Goal: Task Accomplishment & Management: Use online tool/utility

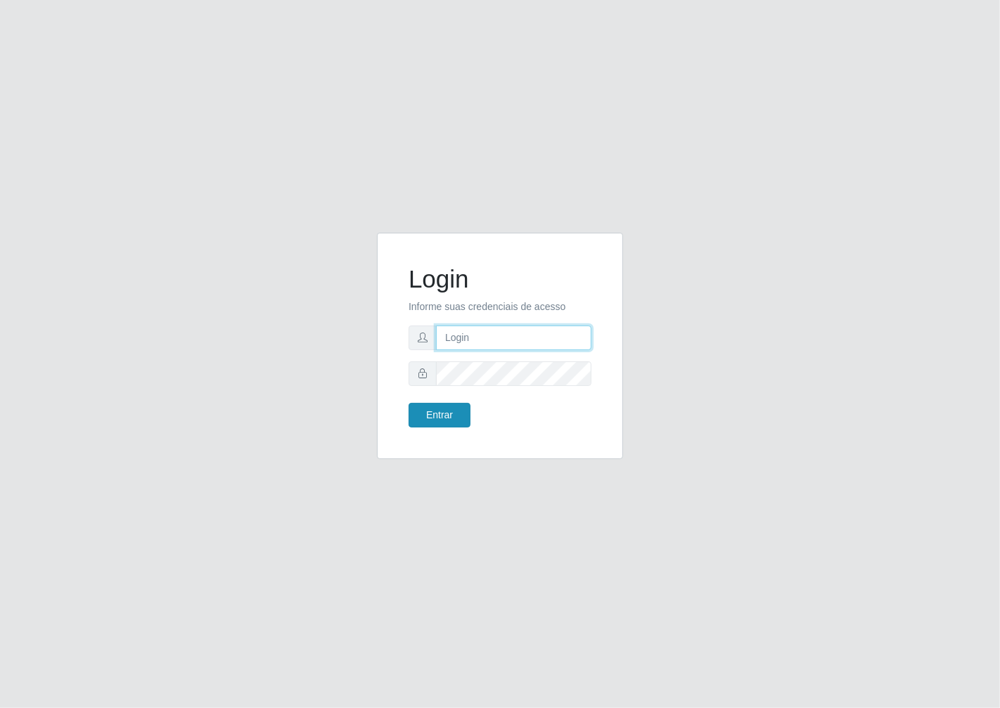
type input "janaina@iwof"
click at [461, 421] on button "Entrar" at bounding box center [440, 415] width 62 height 25
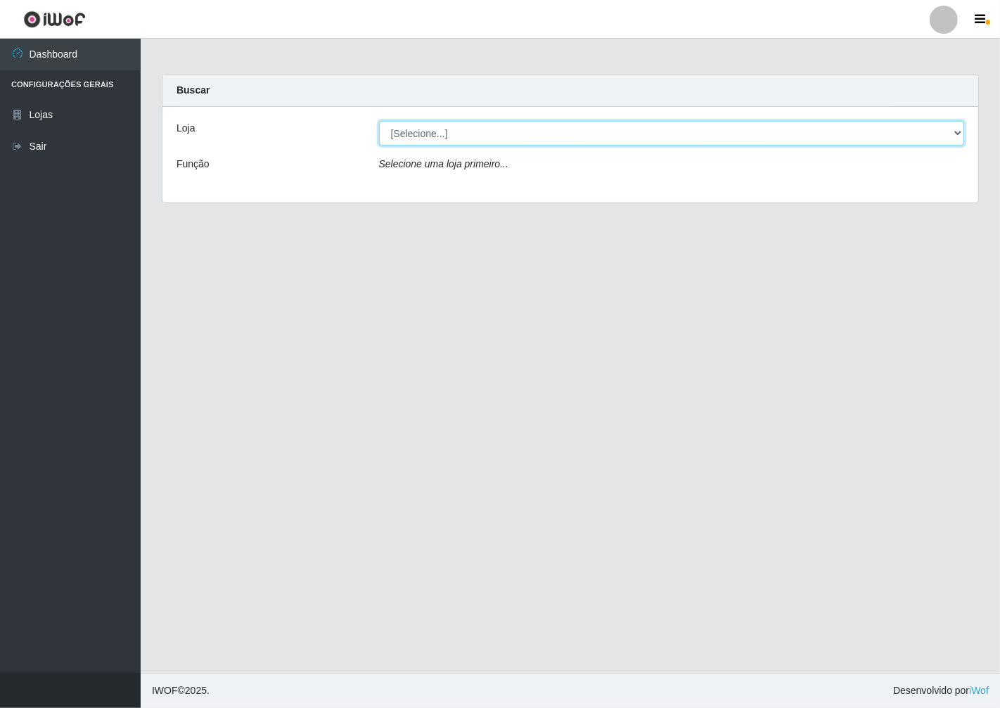
click at [960, 132] on select "[Selecione...] Minimercado Filezão" at bounding box center [672, 133] width 586 height 25
select select "204"
click at [379, 121] on select "[Selecione...] Minimercado Filezão" at bounding box center [672, 133] width 586 height 25
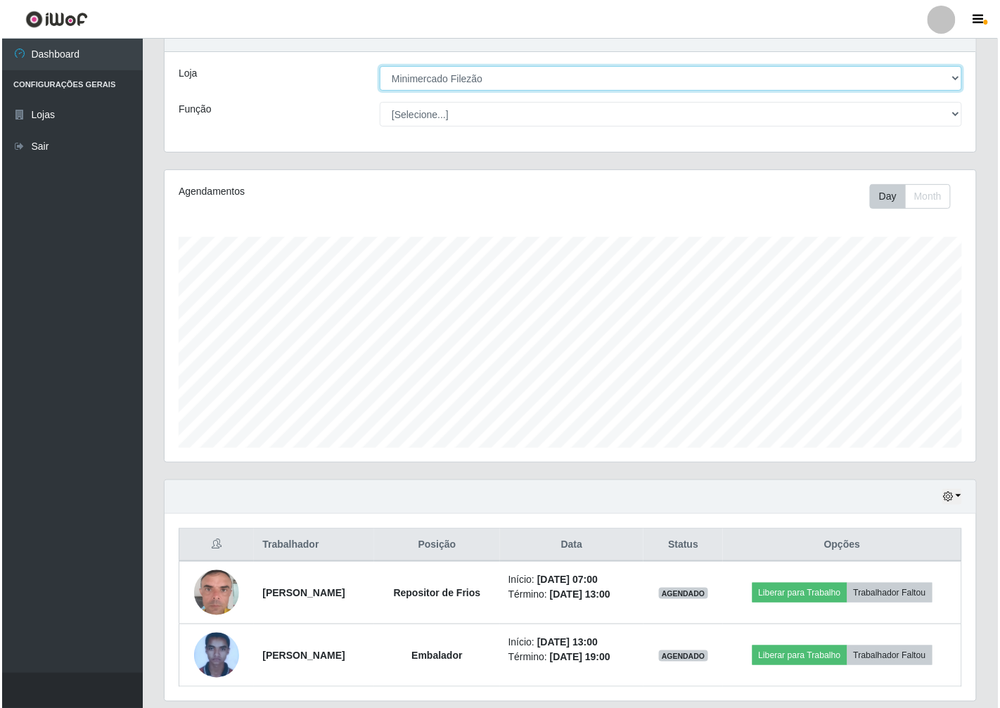
scroll to position [101, 0]
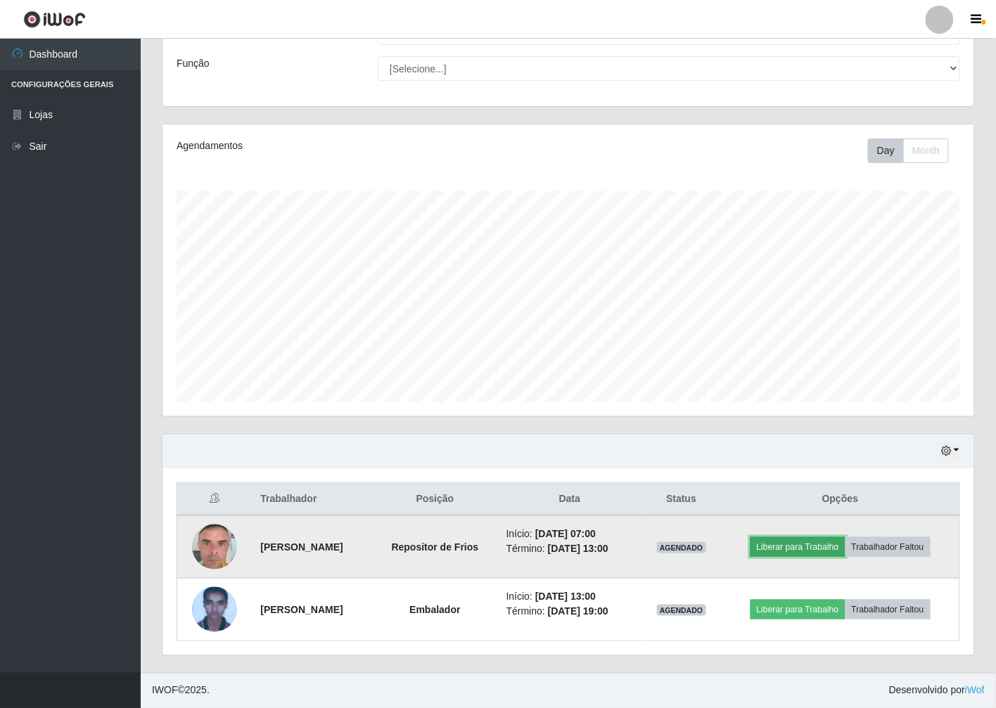
click at [774, 549] on button "Liberar para Trabalho" at bounding box center [798, 547] width 95 height 20
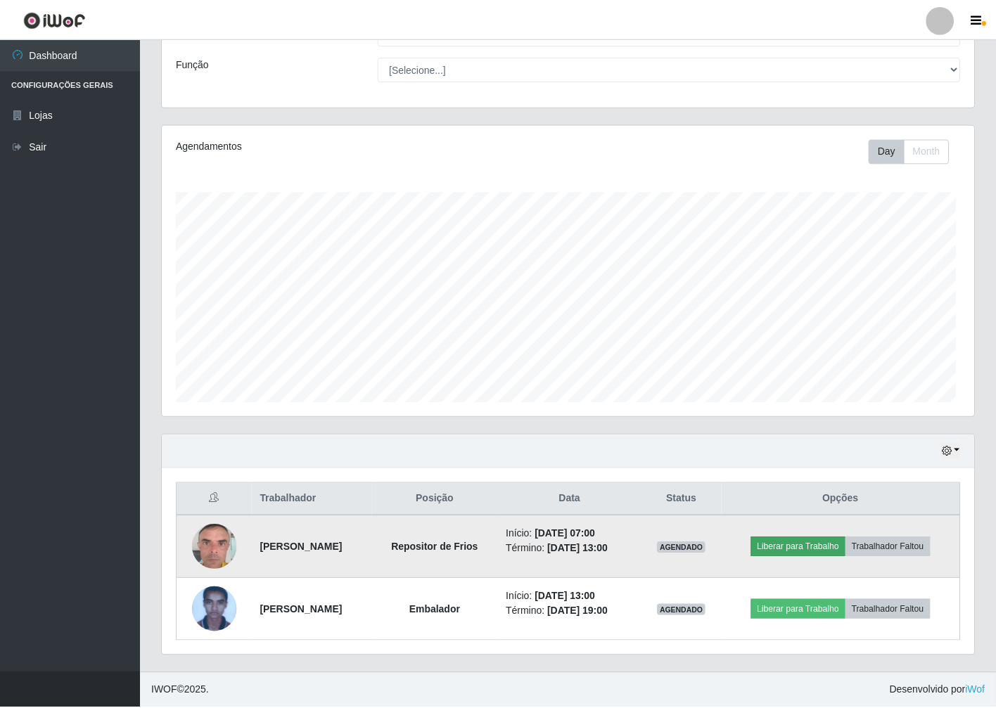
scroll to position [291, 803]
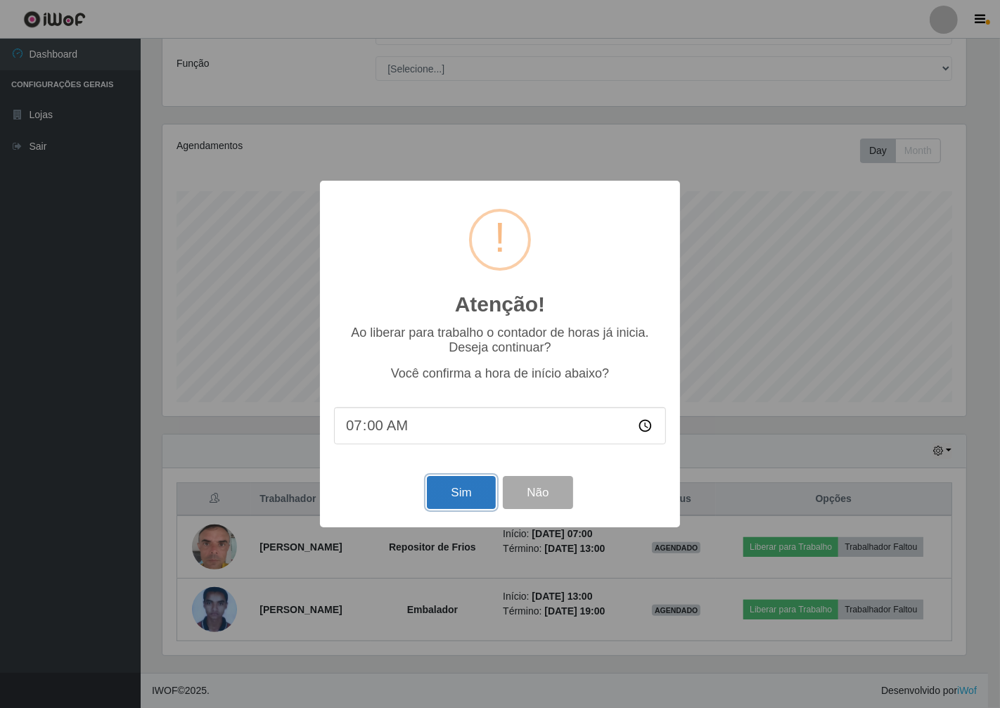
click at [476, 493] on button "Sim" at bounding box center [461, 492] width 68 height 33
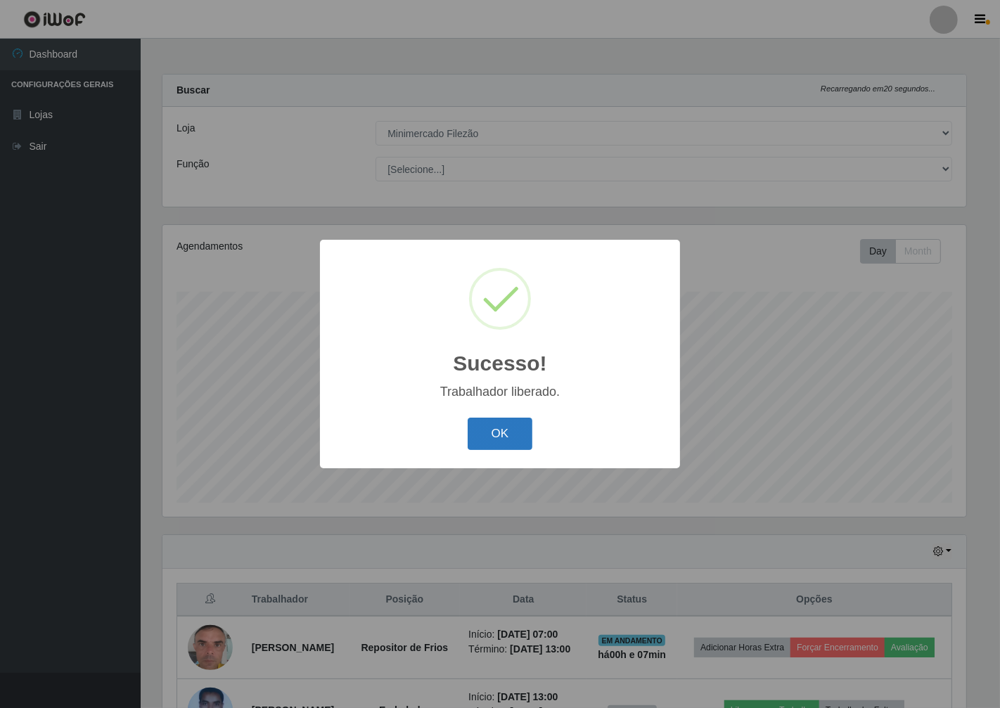
click at [526, 428] on button "OK" at bounding box center [500, 434] width 65 height 33
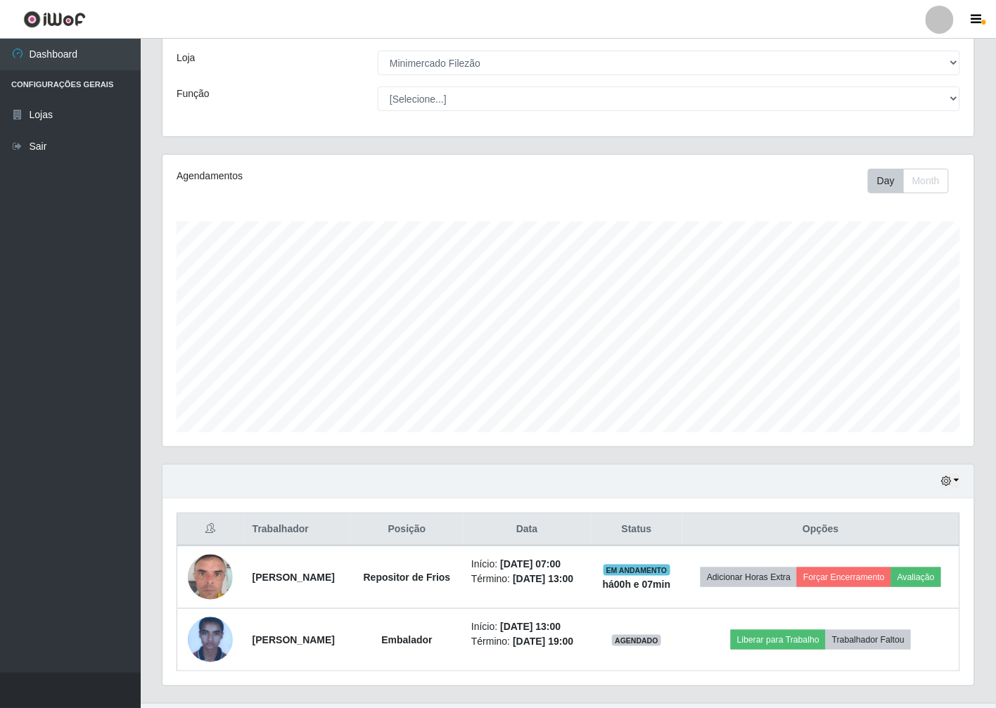
scroll to position [122, 0]
